Goal: Check status: Check status

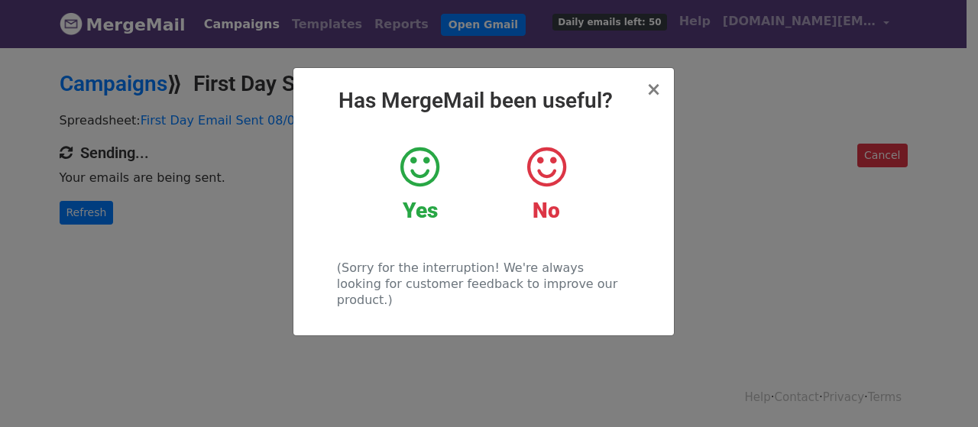
click at [412, 167] on icon at bounding box center [419, 167] width 39 height 46
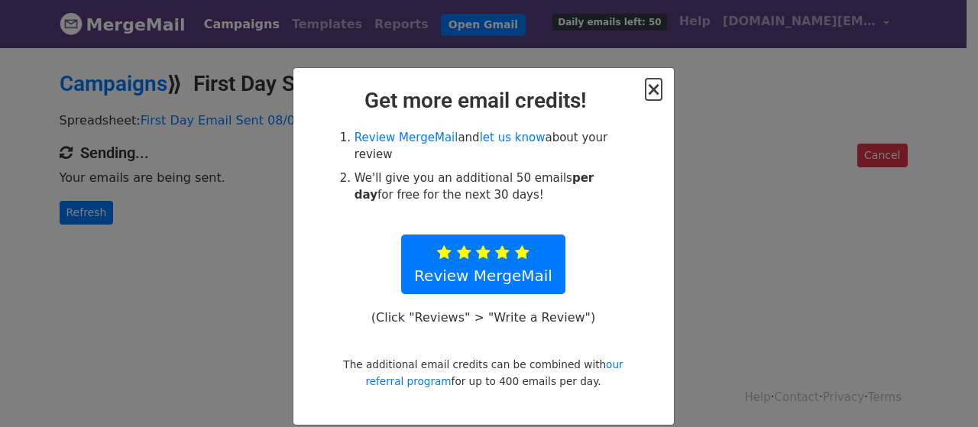
click at [645, 92] on span "×" at bounding box center [652, 89] width 15 height 21
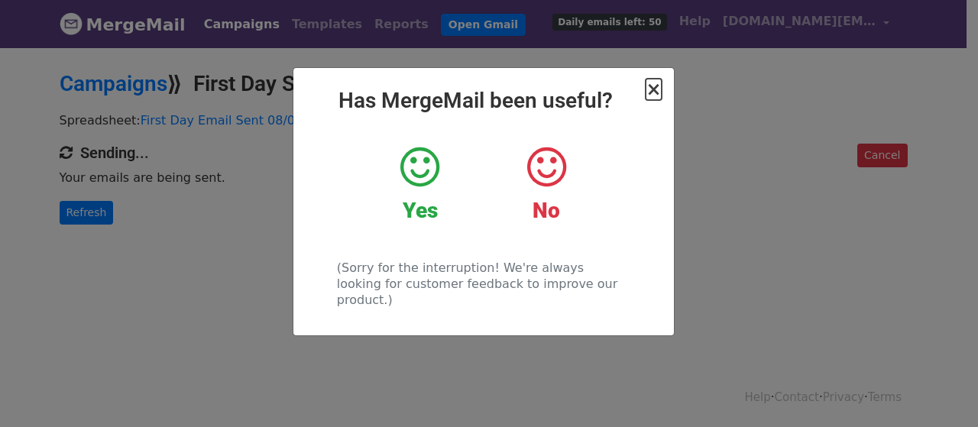
click at [651, 86] on span "×" at bounding box center [652, 89] width 15 height 21
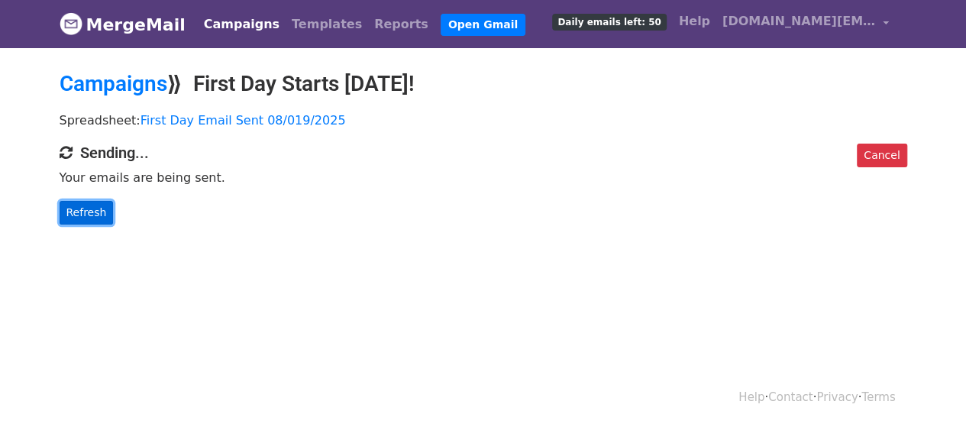
click at [74, 209] on link "Refresh" at bounding box center [87, 213] width 54 height 24
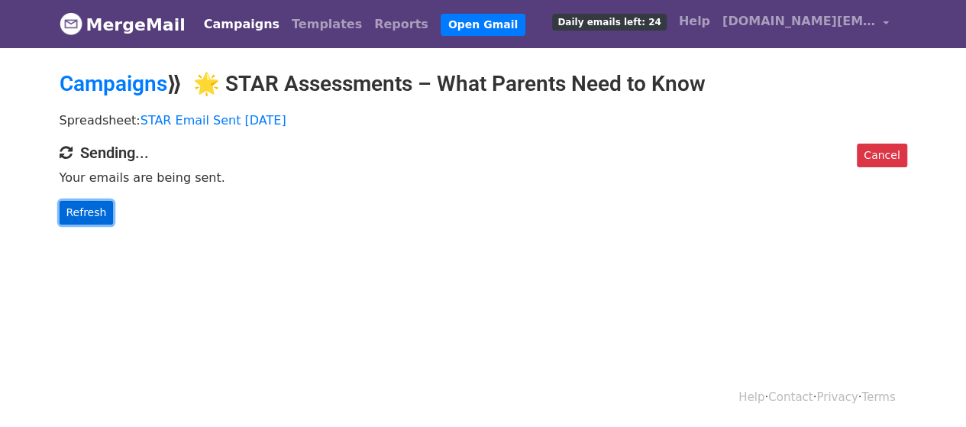
click at [89, 210] on link "Refresh" at bounding box center [87, 213] width 54 height 24
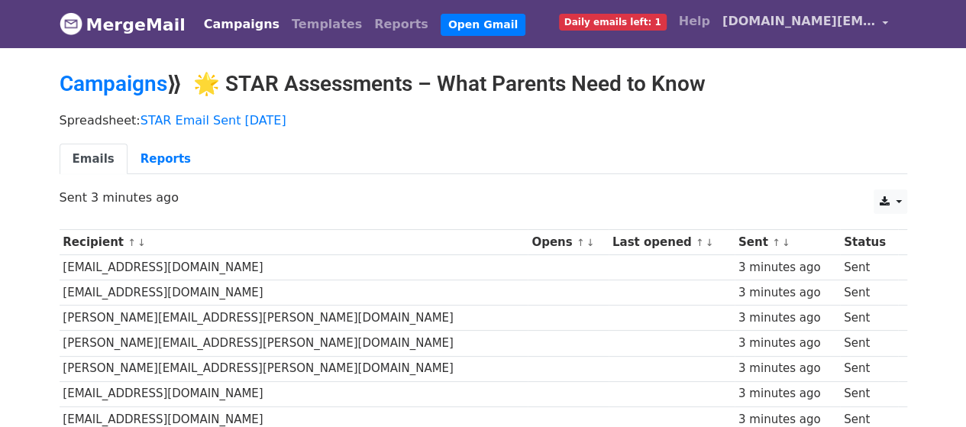
click at [884, 18] on link "[DOMAIN_NAME][EMAIL_ADDRESS][DOMAIN_NAME]" at bounding box center [805, 24] width 179 height 36
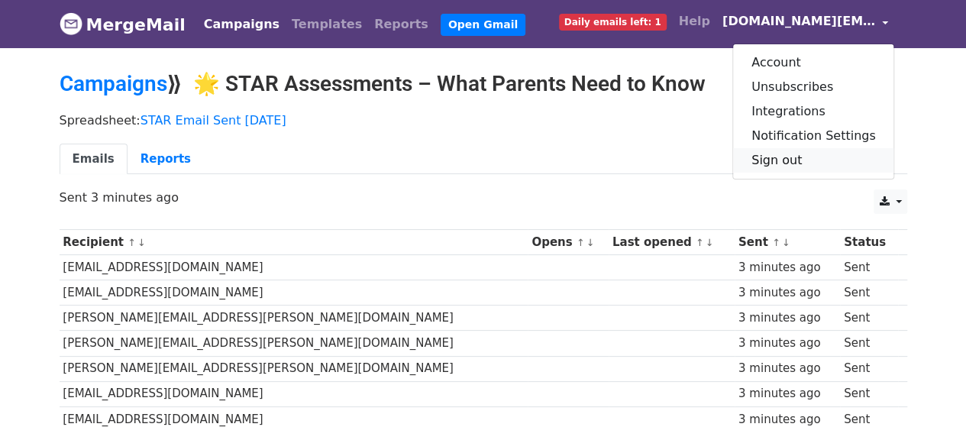
click at [800, 163] on link "Sign out" at bounding box center [813, 160] width 161 height 24
